Goal: Find specific page/section: Find specific page/section

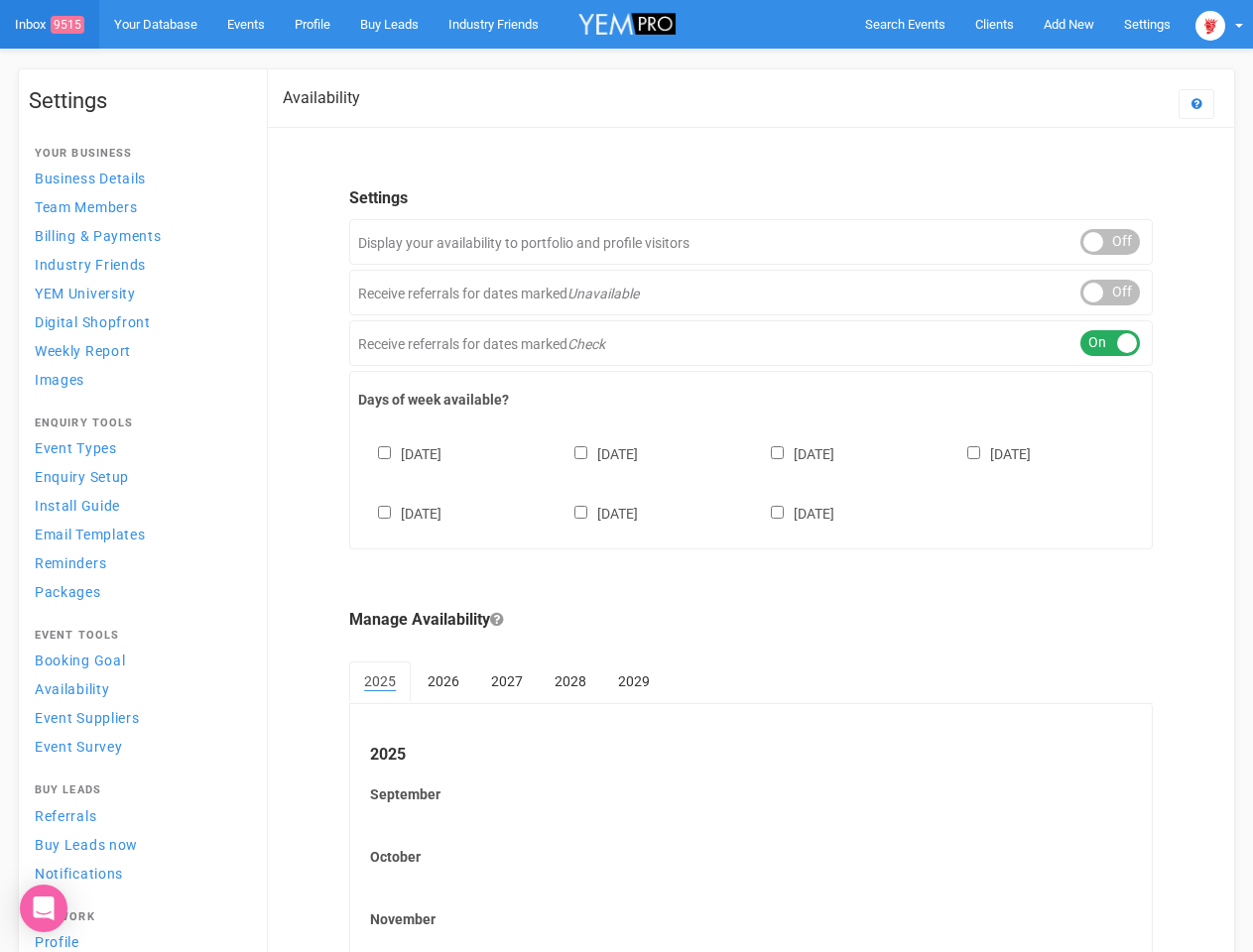
click at [626, 476] on div "[DATE] [DATE] [DATE] [DATE] [DATE] [DATE] [DATE]" at bounding box center [751, 474] width 786 height 119
click at [904, 24] on span "Search Events" at bounding box center [905, 24] width 81 height 15
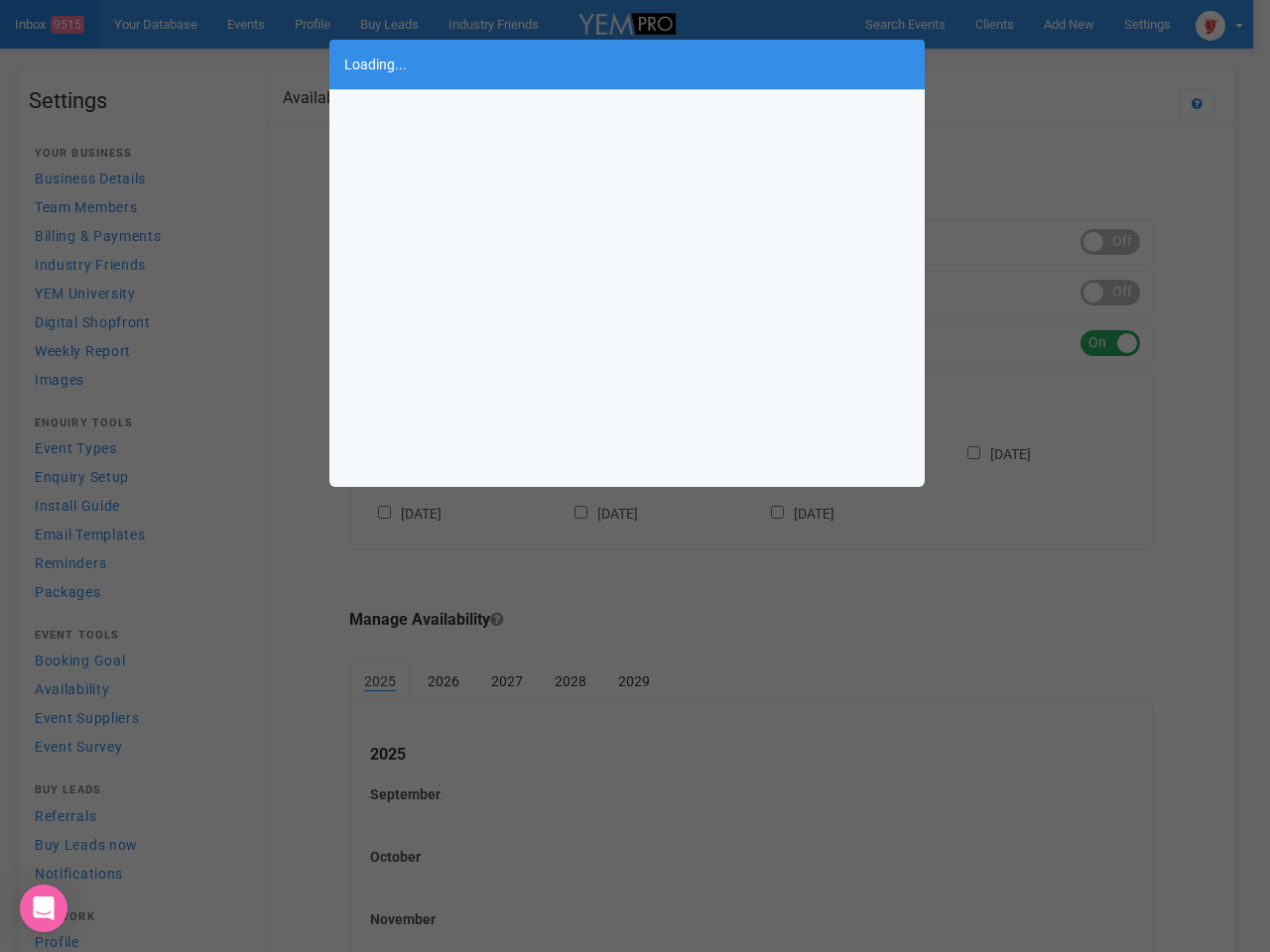
click at [1111, 242] on div "Loading..." at bounding box center [635, 476] width 1270 height 952
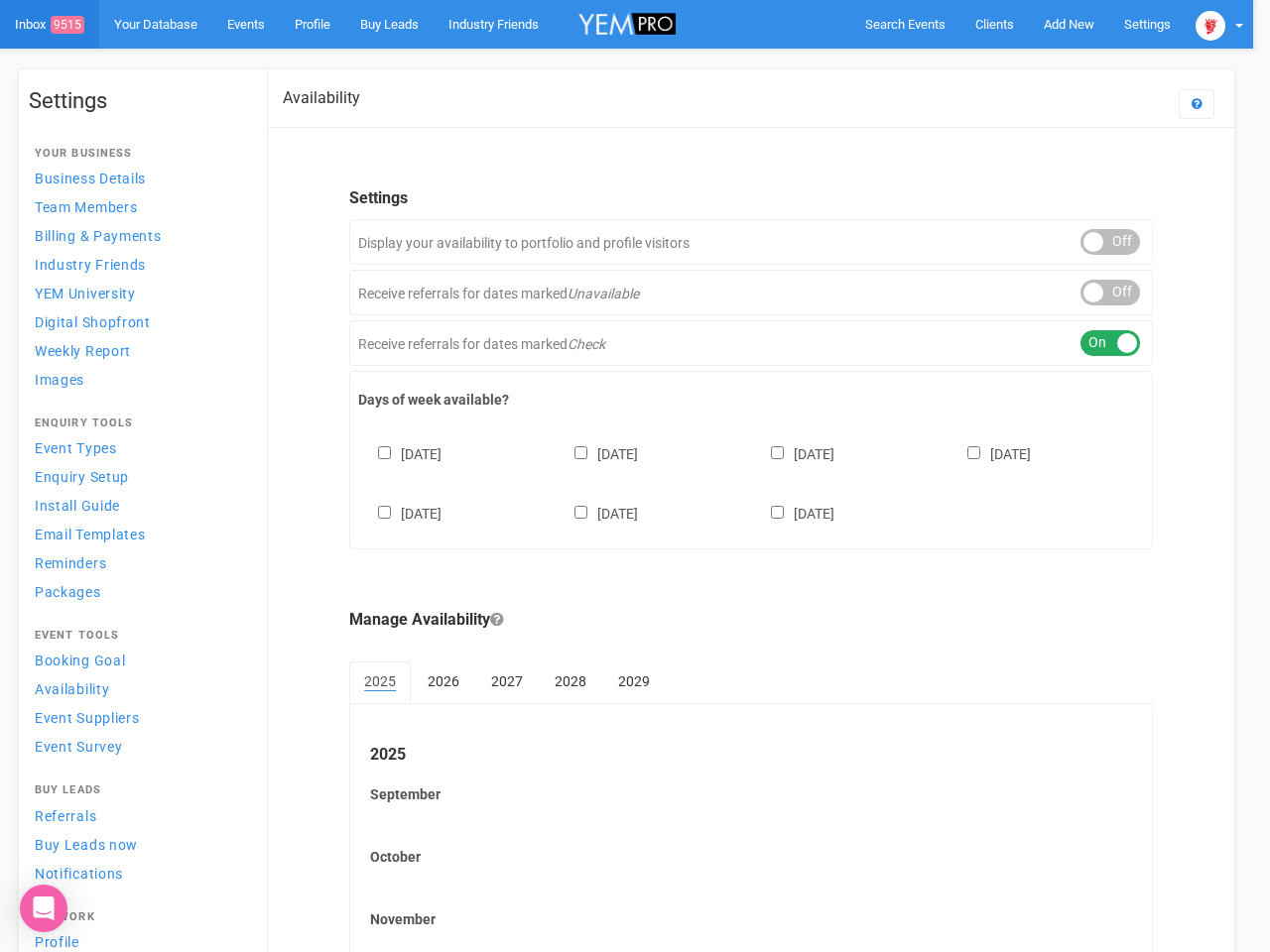
click at [1111, 293] on body "Search Events Clients Add New New Client New Event New Enquiry Settings [GEOGRA…" at bounding box center [635, 574] width 1270 height 1148
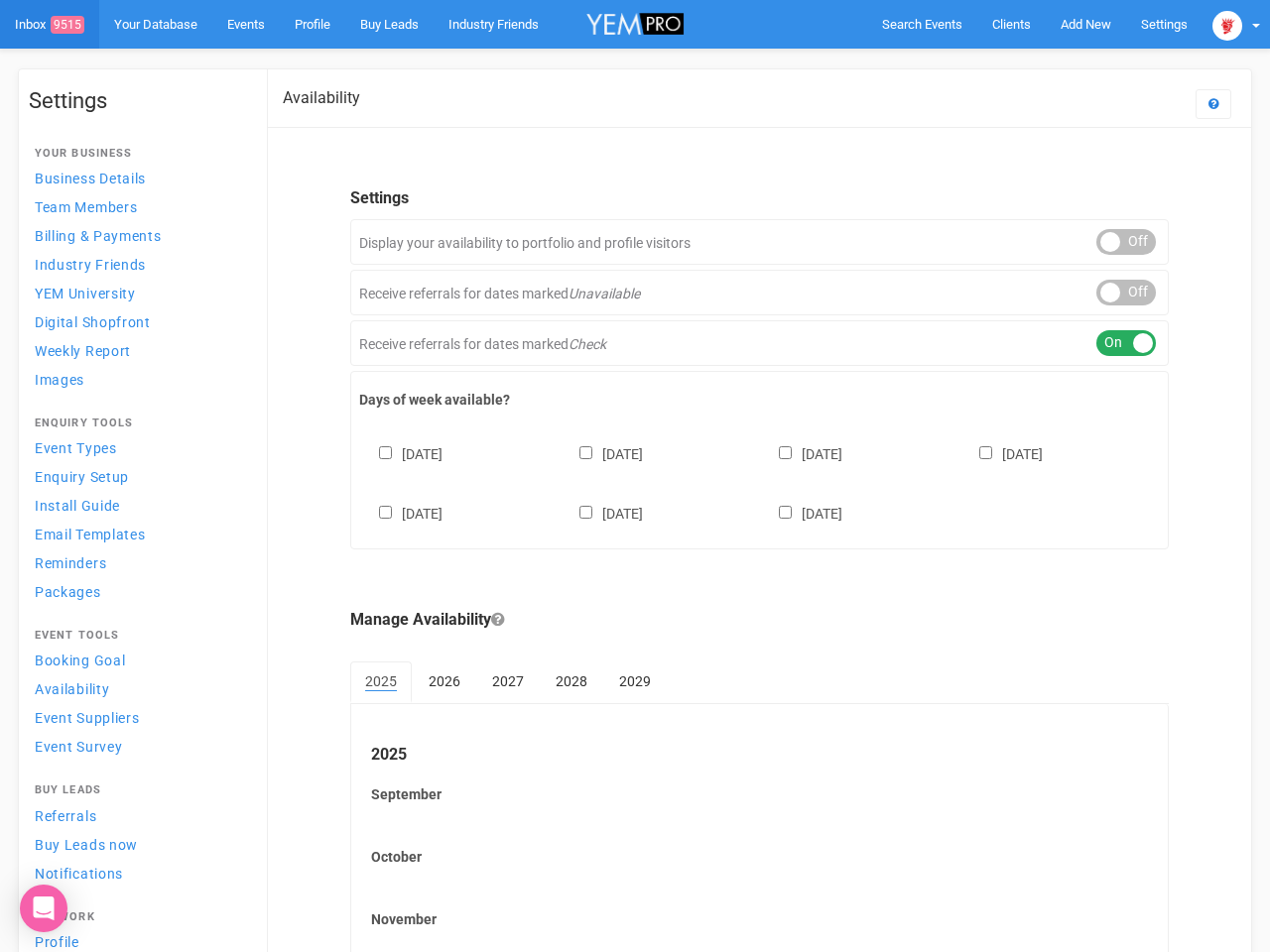
click at [1111, 344] on div "ON OFF" at bounding box center [1127, 344] width 60 height 26
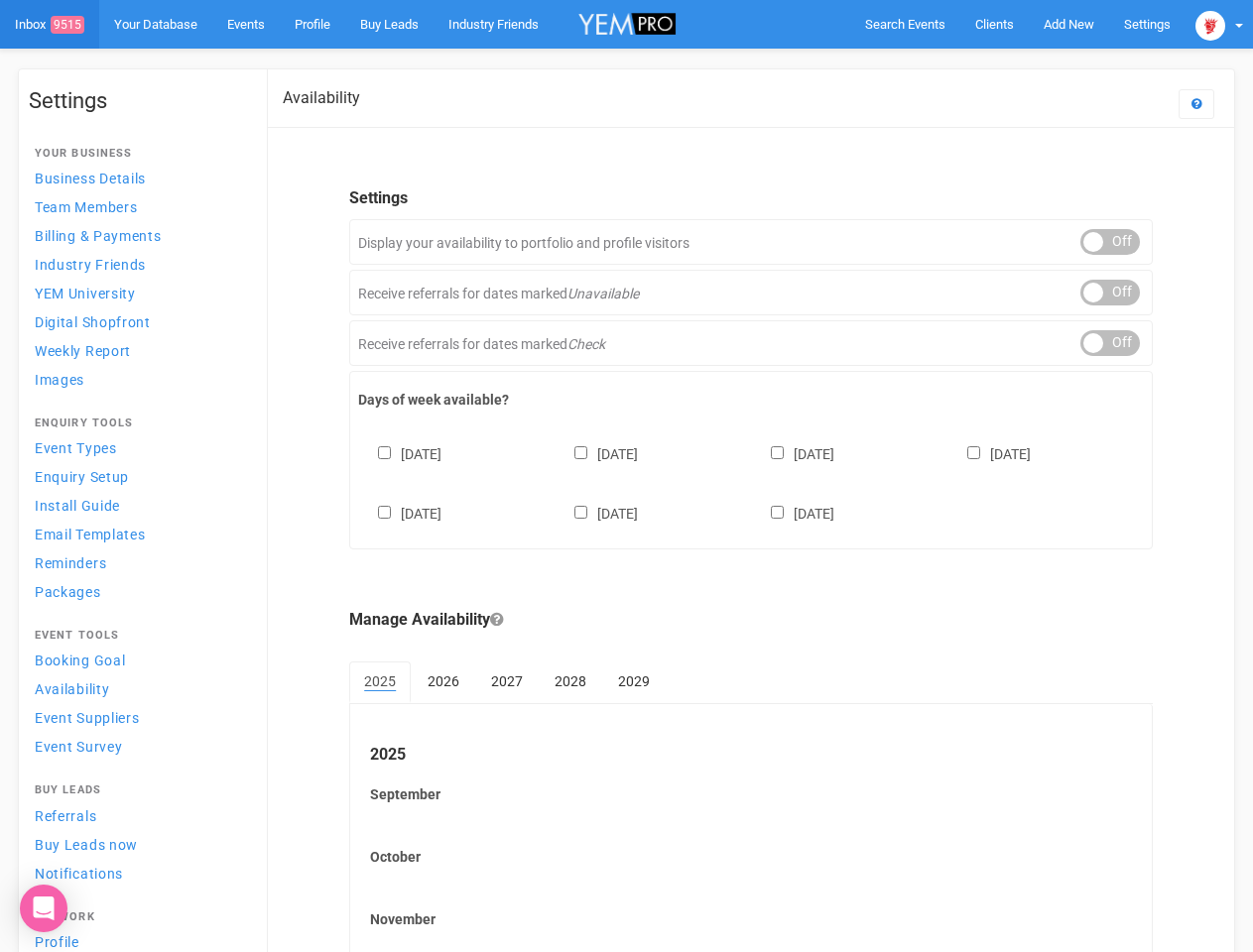
click at [751, 481] on div "[DATE] [DATE] [DATE] [DATE] [DATE] [DATE] [DATE]" at bounding box center [751, 474] width 786 height 119
